Goal: Navigation & Orientation: Understand site structure

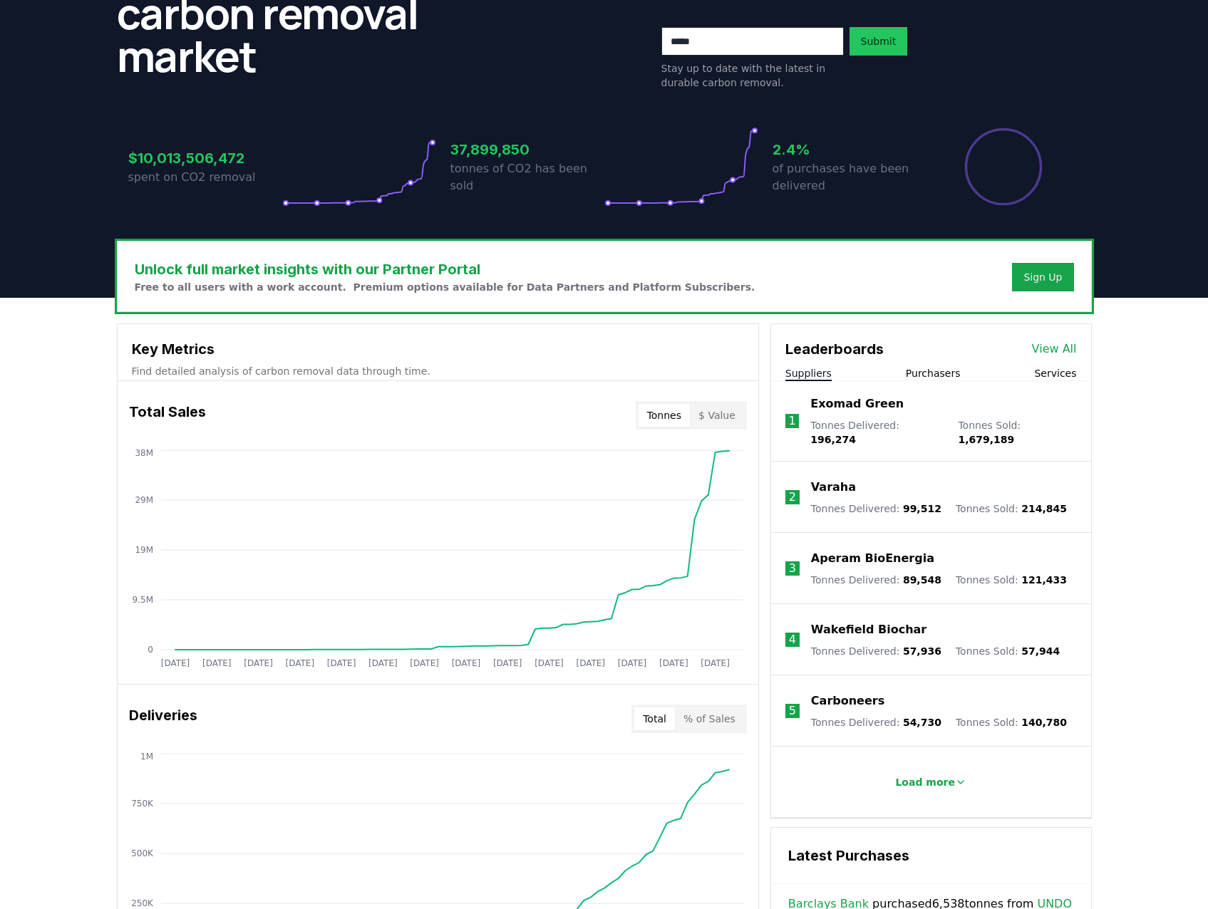
scroll to position [214, 0]
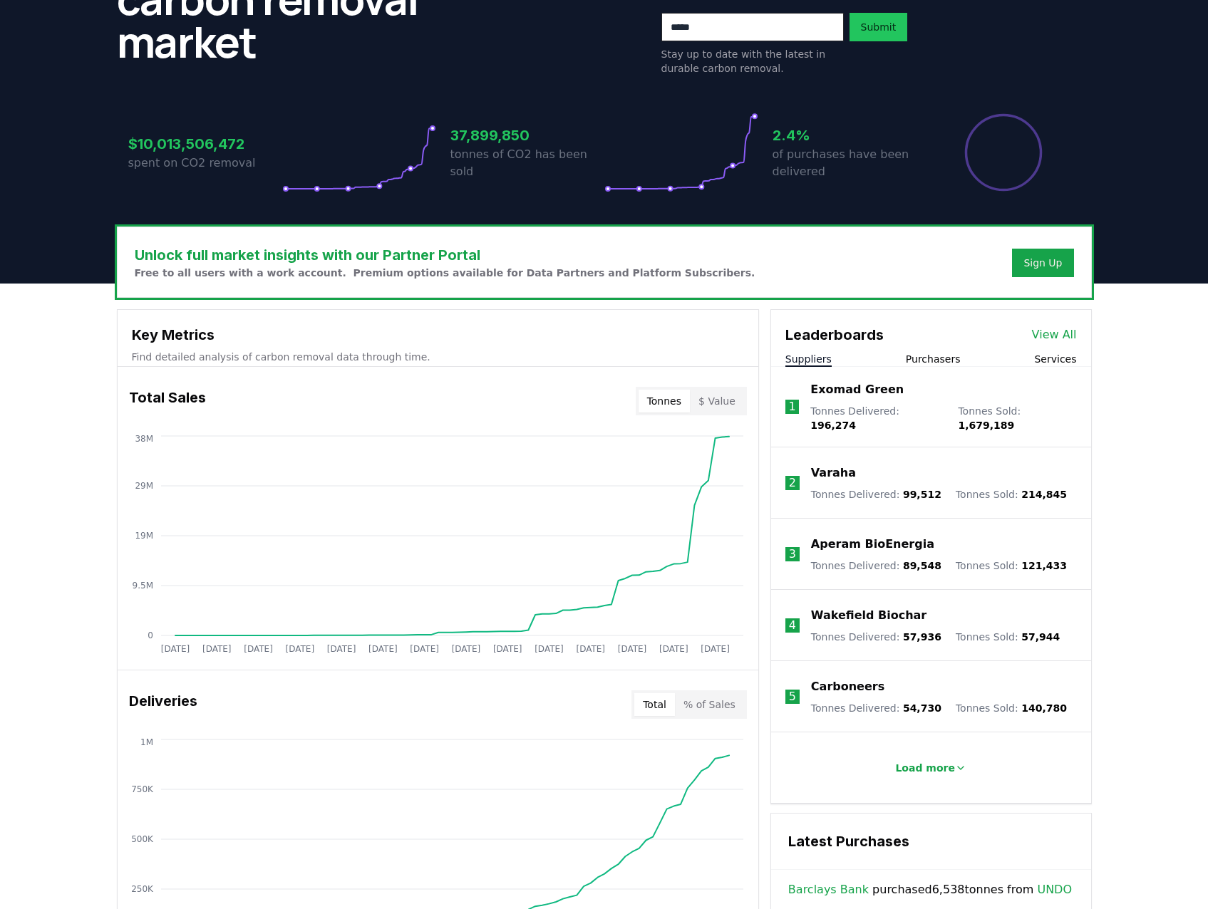
click at [530, 332] on link "View All" at bounding box center [1054, 334] width 45 height 17
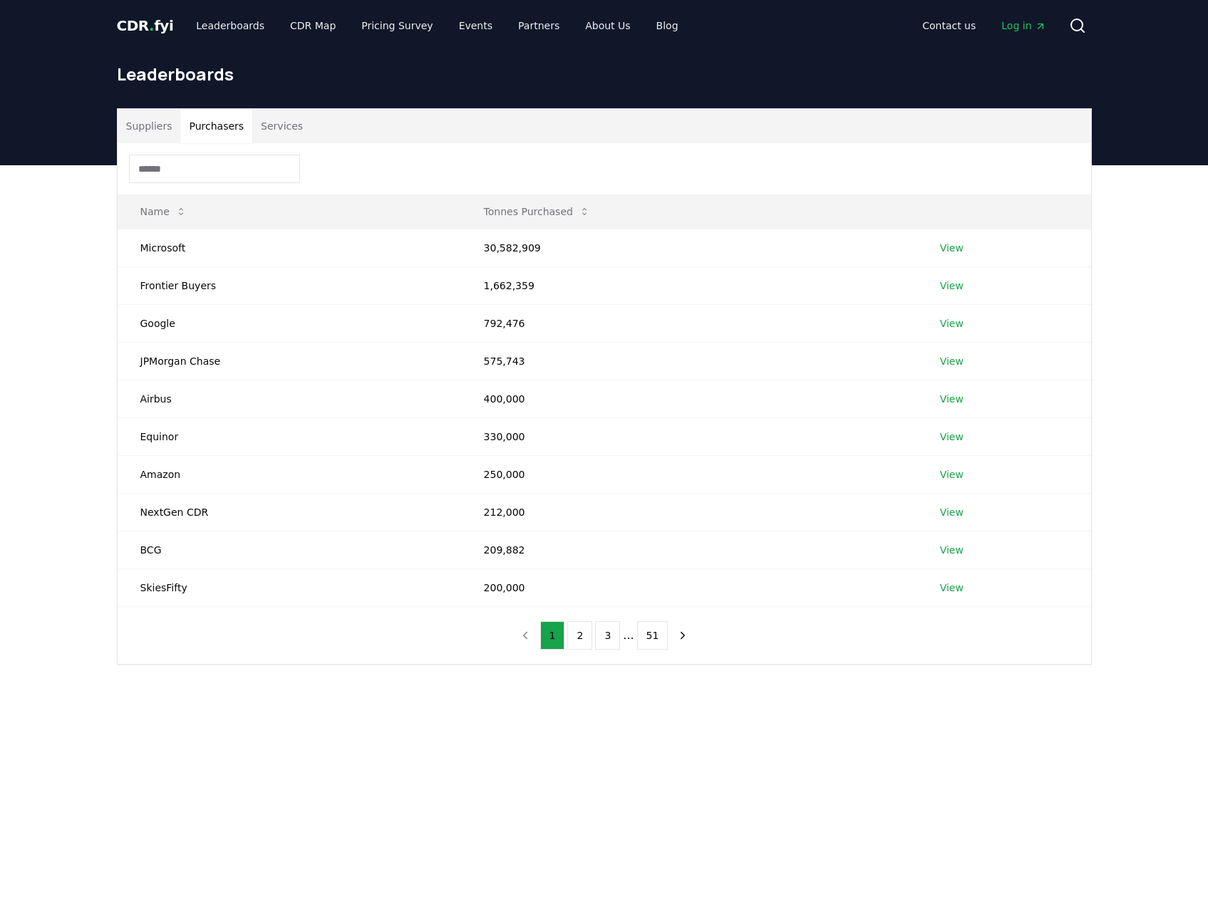
click at [213, 132] on button "Purchasers" at bounding box center [216, 126] width 72 height 34
click at [175, 210] on icon at bounding box center [180, 211] width 11 height 11
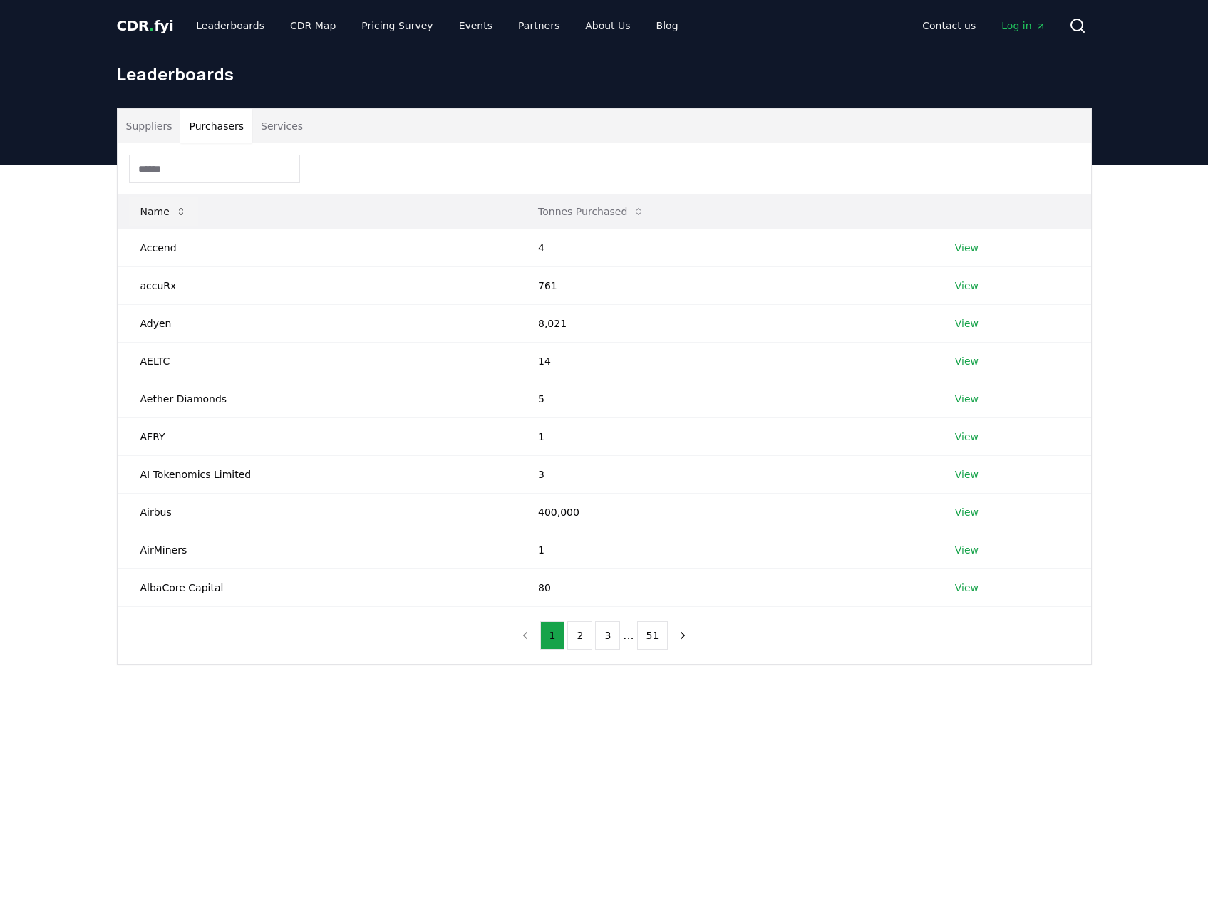
click at [175, 210] on icon at bounding box center [180, 211] width 11 height 11
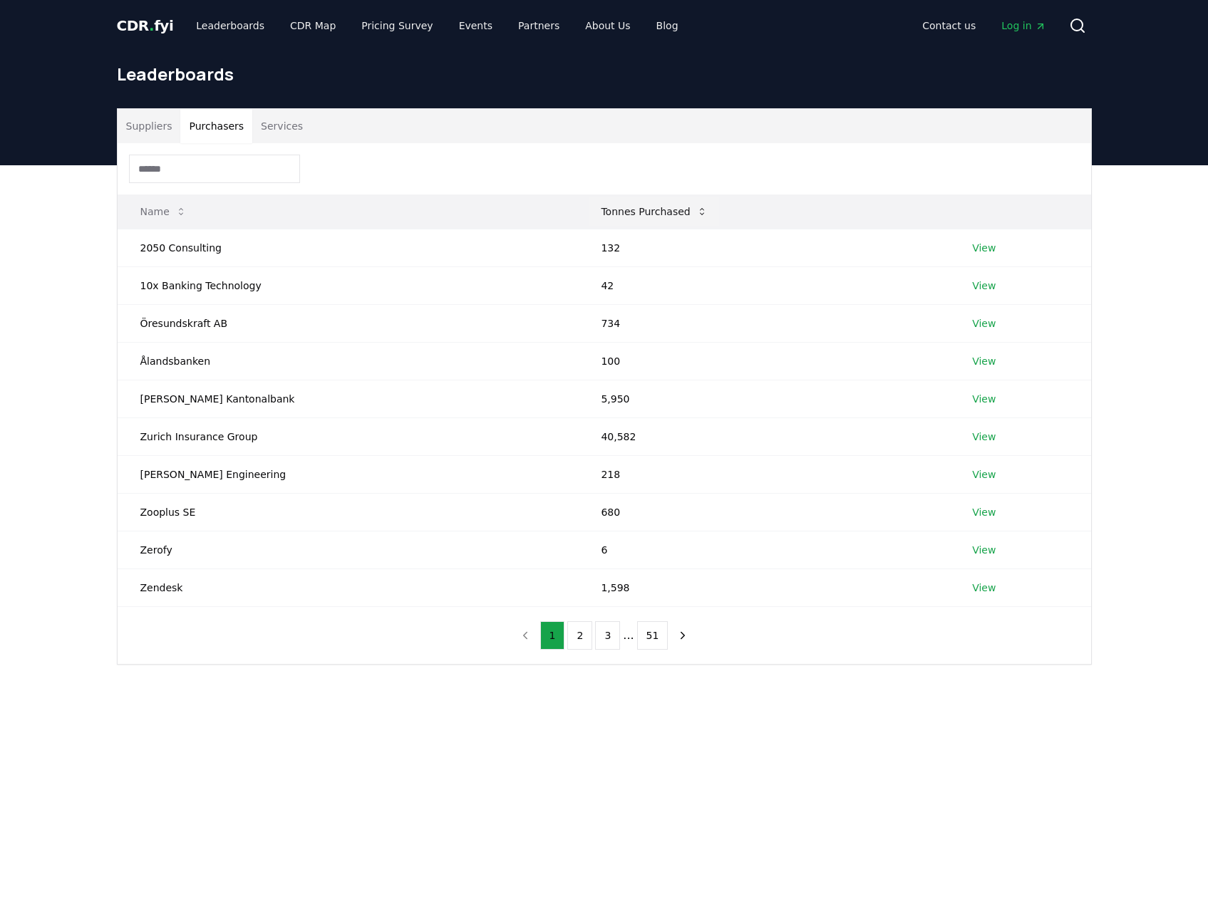
click at [613, 207] on button "Tonnes Purchased" at bounding box center [653, 211] width 129 height 29
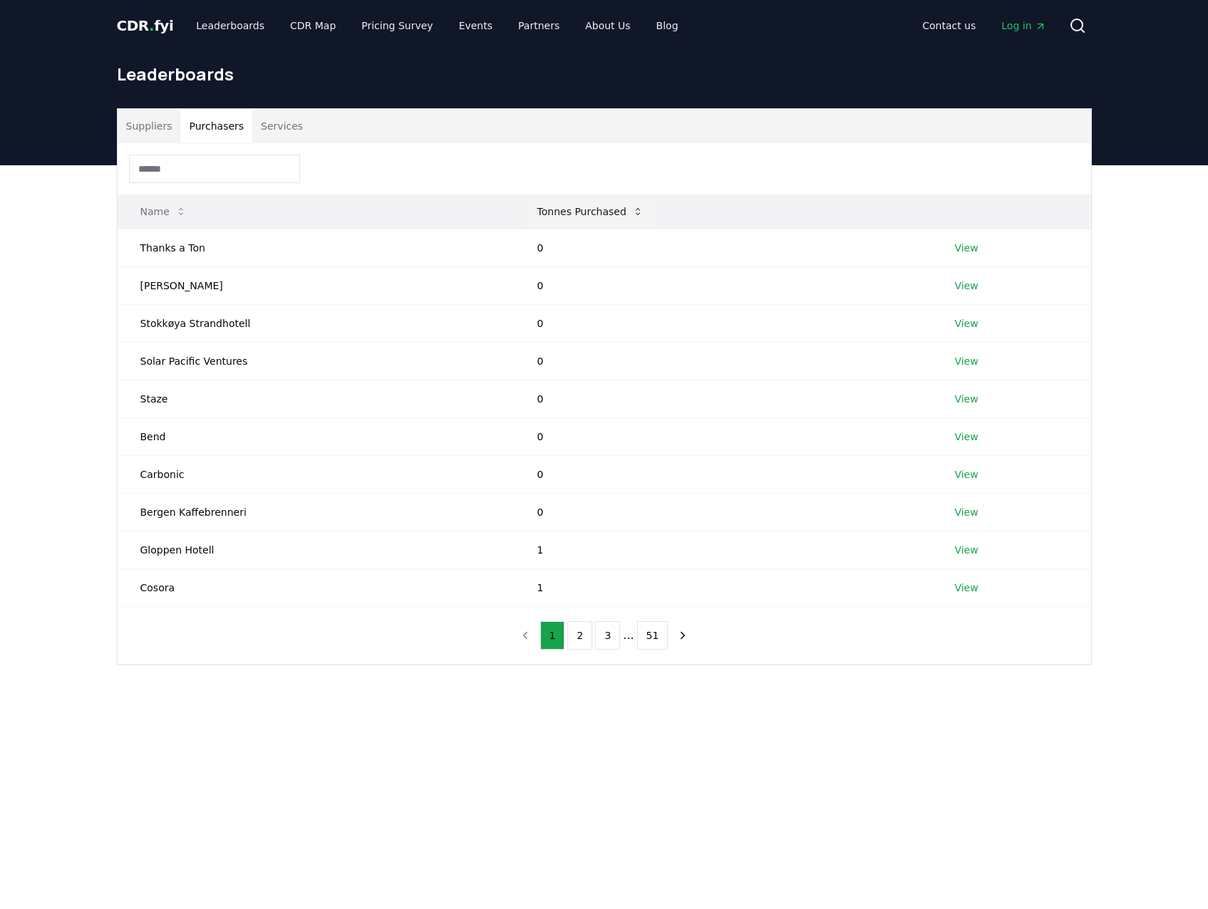
click at [613, 207] on button "Tonnes Purchased" at bounding box center [590, 211] width 129 height 29
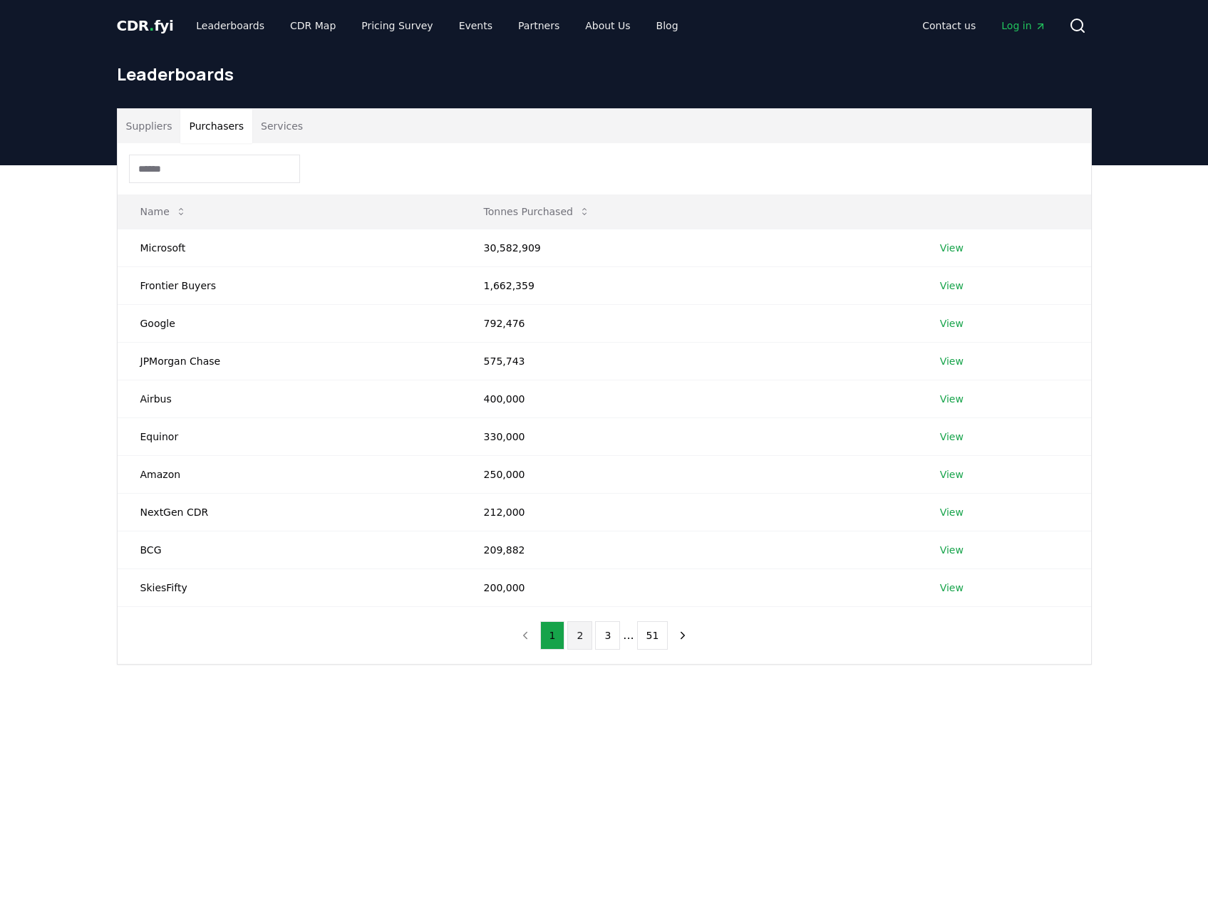
click at [585, 641] on button "2" at bounding box center [579, 635] width 25 height 29
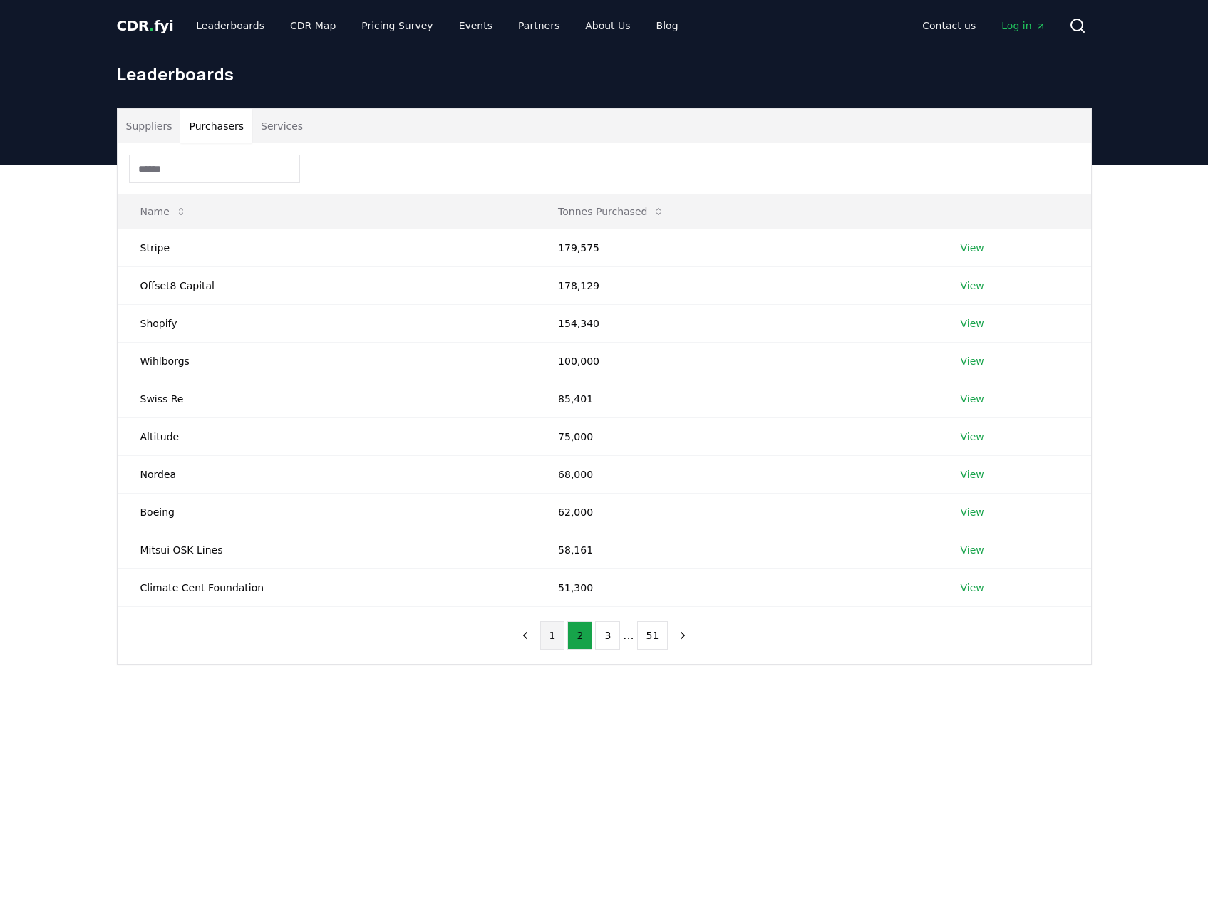
click at [560, 629] on button "1" at bounding box center [552, 635] width 25 height 29
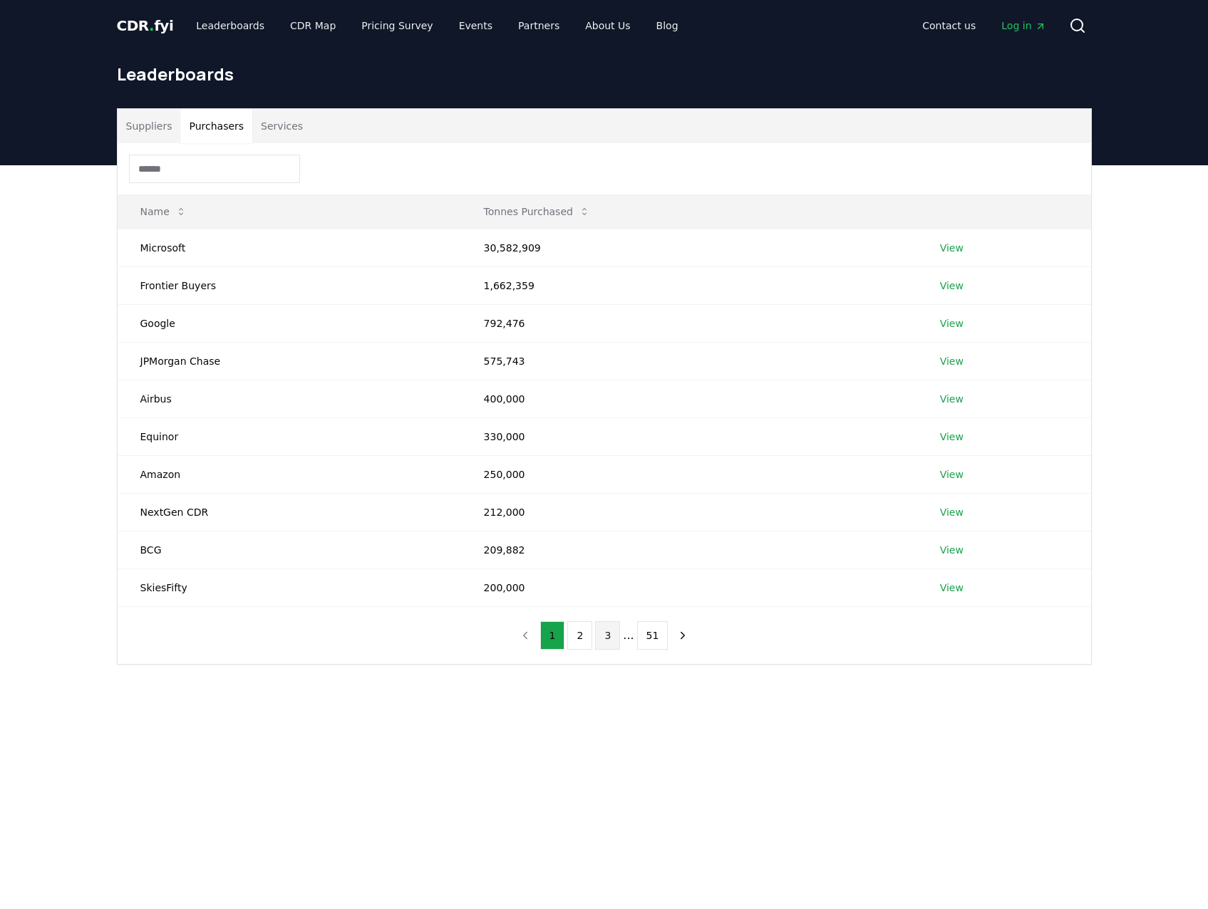
click at [606, 636] on button "3" at bounding box center [607, 635] width 25 height 29
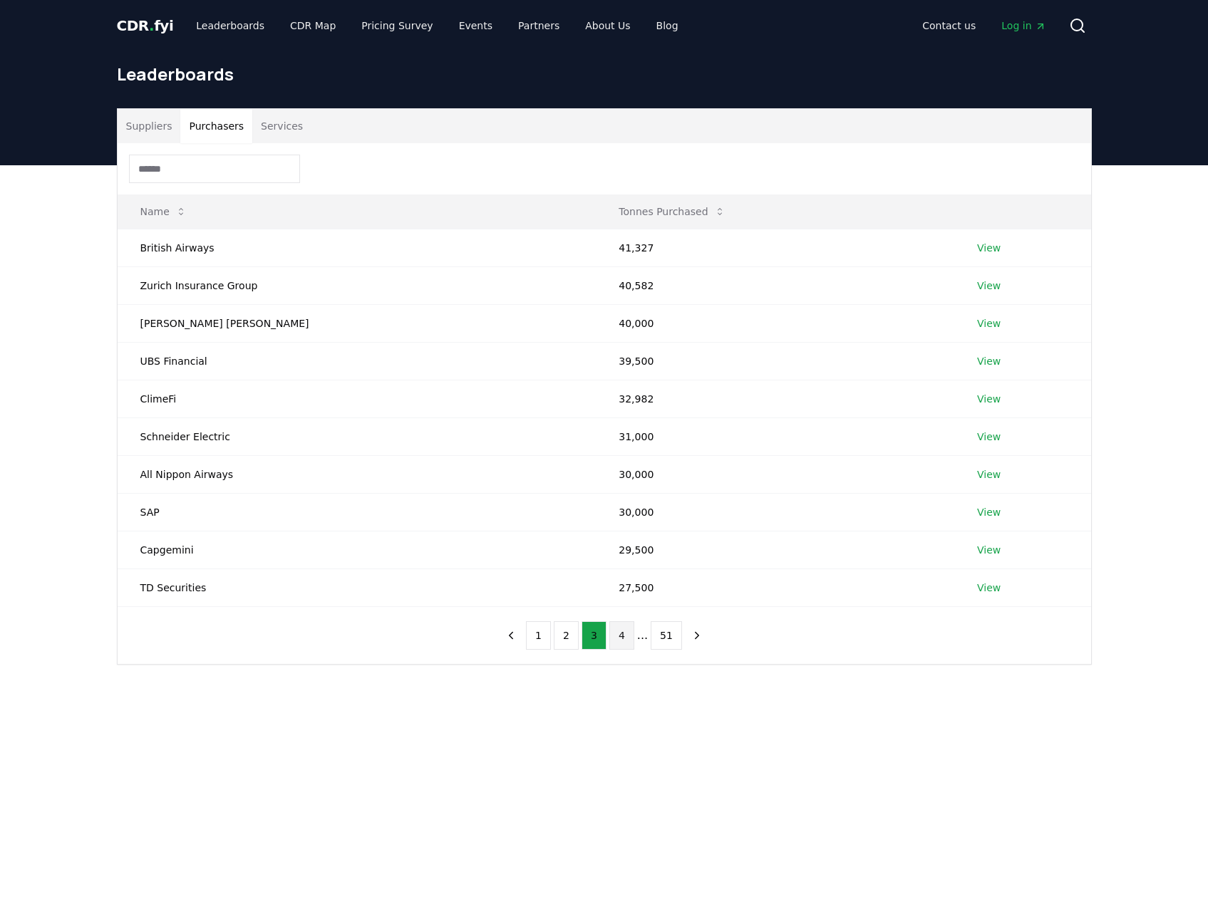
click at [626, 641] on button "4" at bounding box center [621, 635] width 25 height 29
click at [304, 27] on link "CDR Map" at bounding box center [313, 26] width 68 height 26
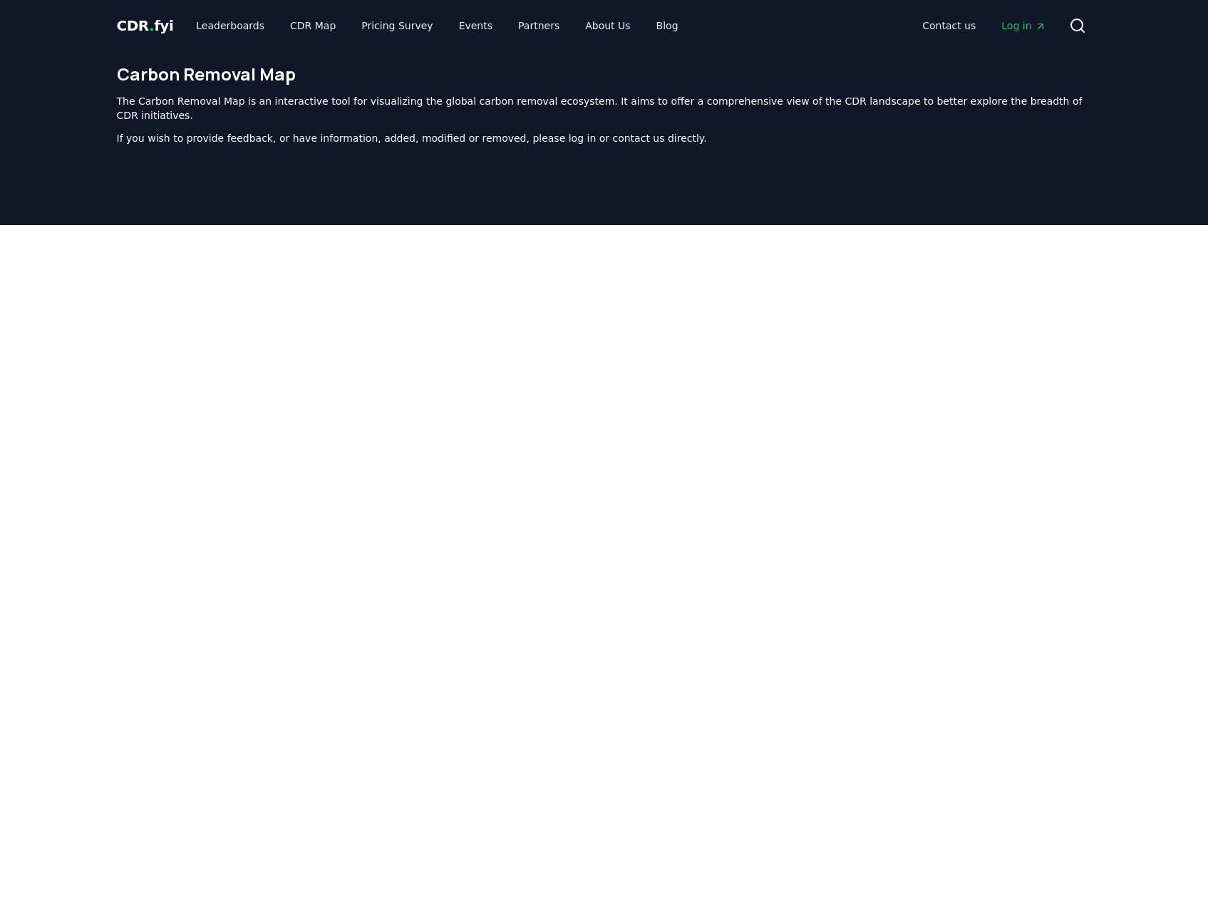
scroll to position [71, 0]
